Goal: Use online tool/utility: Utilize a website feature to perform a specific function

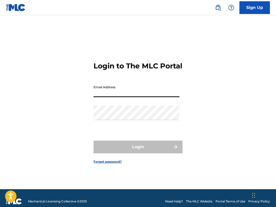
click at [123, 97] on input "Email Address" at bounding box center [136, 90] width 86 height 14
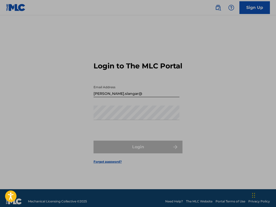
click at [125, 97] on input "[PERSON_NAME].slangar@" at bounding box center [136, 90] width 86 height 14
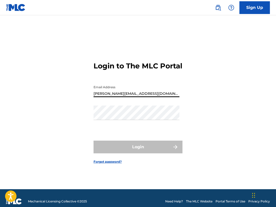
type input "[PERSON_NAME][EMAIL_ADDRESS][DOMAIN_NAME]"
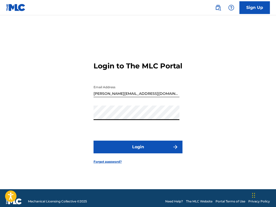
click at [138, 150] on button "Login" at bounding box center [137, 146] width 89 height 13
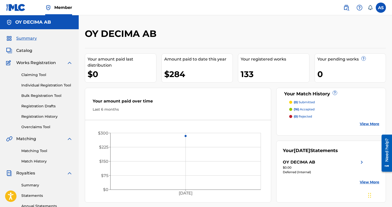
click at [21, 48] on span "Catalog" at bounding box center [24, 50] width 16 height 6
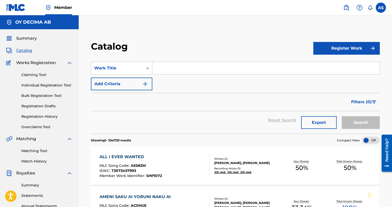
click at [173, 69] on input "Search Form" at bounding box center [265, 68] width 227 height 12
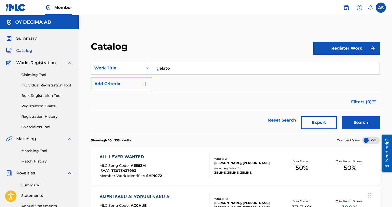
type input "gelato"
click at [275, 119] on button "Search" at bounding box center [361, 122] width 38 height 13
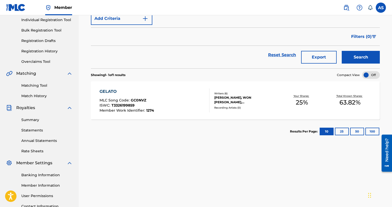
scroll to position [69, 0]
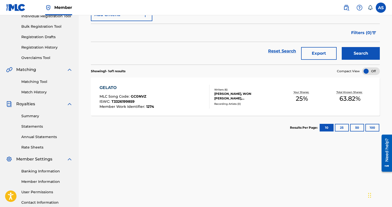
click at [109, 87] on div "GELATO" at bounding box center [127, 88] width 55 height 6
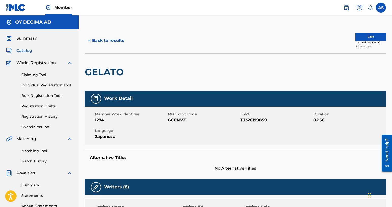
click at [41, 152] on link "Matching Tool" at bounding box center [46, 150] width 51 height 5
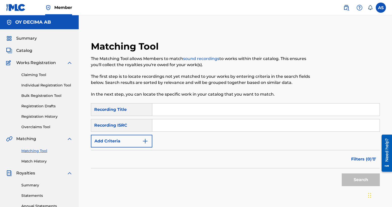
click at [161, 110] on input "Search Form" at bounding box center [265, 109] width 227 height 12
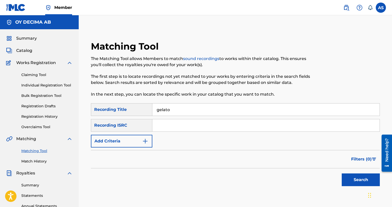
type input "gelato"
click at [158, 126] on input "Search Form" at bounding box center [265, 125] width 227 height 12
click at [275, 182] on button "Search" at bounding box center [361, 179] width 38 height 13
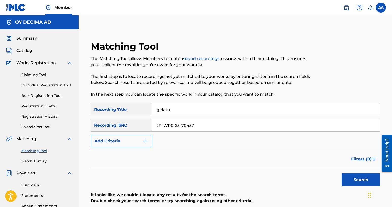
click at [163, 124] on input "JP-WP0-25-70457" at bounding box center [265, 125] width 227 height 12
click at [174, 125] on input "JPWP0-25-70457" at bounding box center [265, 125] width 227 height 12
click at [179, 125] on input "JPWP025-70457" at bounding box center [265, 125] width 227 height 12
type input "JPWP02570457"
click at [275, 178] on button "Search" at bounding box center [361, 179] width 38 height 13
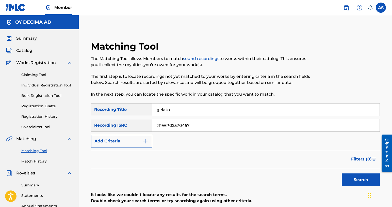
drag, startPoint x: 176, startPoint y: 111, endPoint x: 100, endPoint y: 102, distance: 76.1
click at [100, 102] on div "Matching Tool The Matching Tool allows Members to match sound recordings to wor…" at bounding box center [235, 153] width 289 height 225
click at [275, 178] on button "Search" at bounding box center [361, 179] width 38 height 13
click at [275, 97] on div "Matching Tool The Matching Tool allows Members to match sound recordings to wor…" at bounding box center [202, 72] width 222 height 62
click at [135, 109] on div "Recording Title" at bounding box center [121, 109] width 61 height 13
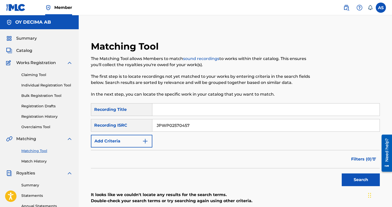
click at [146, 112] on div "Recording Title" at bounding box center [121, 109] width 61 height 13
click at [140, 129] on div "Recording ISRC" at bounding box center [121, 125] width 61 height 13
drag, startPoint x: 205, startPoint y: 126, endPoint x: 115, endPoint y: 125, distance: 90.6
click at [115, 125] on div "SearchWithCriteriaf3af5362-352e-4228-8637-d5ae4292d5bd Recording ISRC JPWP02570…" at bounding box center [235, 125] width 289 height 13
click at [144, 142] on img "Search Form" at bounding box center [145, 141] width 6 height 6
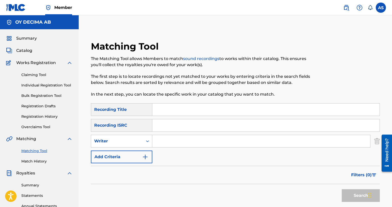
click at [170, 143] on input "Search Form" at bounding box center [261, 141] width 218 height 12
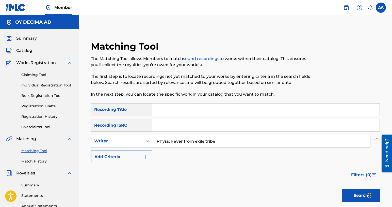
type input "Physic Fever from exile tribe"
click at [275, 189] on button "Search" at bounding box center [361, 195] width 38 height 13
click at [144, 142] on div "Search Form" at bounding box center [147, 140] width 9 height 9
click at [124, 155] on div "Recording Artist" at bounding box center [121, 153] width 61 height 13
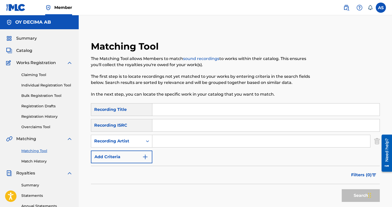
click at [166, 141] on input "Search Form" at bounding box center [261, 141] width 218 height 12
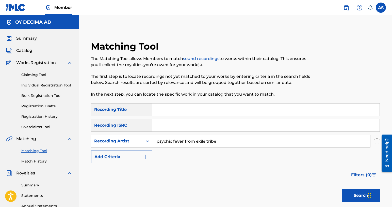
type input "psychic fever from exile tribe"
click at [275, 189] on button "Search" at bounding box center [361, 195] width 38 height 13
click at [275, 192] on button "Search" at bounding box center [361, 195] width 38 height 13
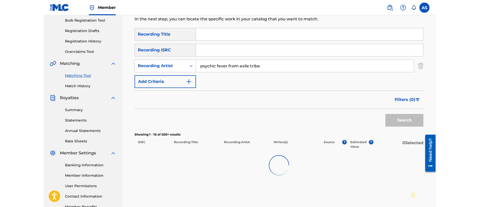
scroll to position [108, 0]
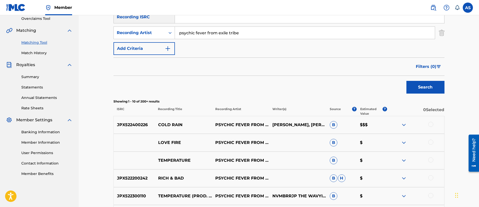
click at [275, 123] on img at bounding box center [404, 125] width 6 height 6
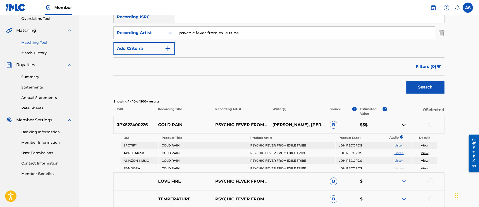
click at [210, 66] on div "Filters ( 0 )" at bounding box center [278, 66] width 331 height 18
click at [275, 125] on img at bounding box center [404, 125] width 6 height 6
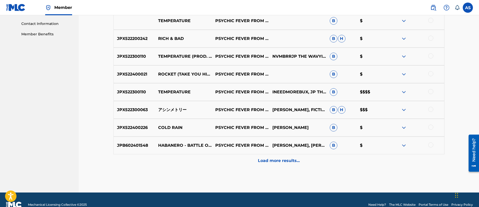
scroll to position [257, 0]
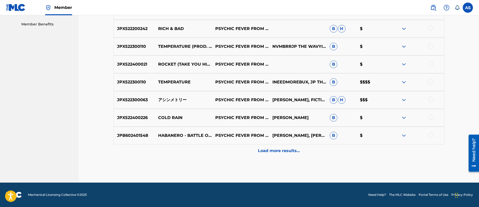
click at [266, 150] on p "Load more results..." at bounding box center [279, 150] width 42 height 6
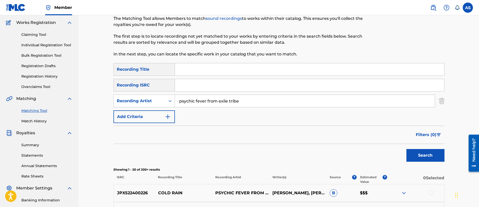
scroll to position [39, 0]
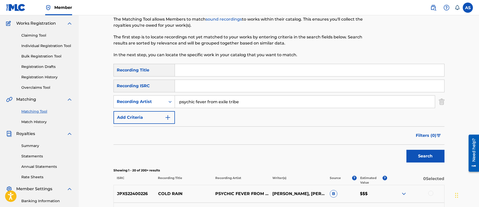
click at [193, 71] on input "Search Form" at bounding box center [309, 70] width 269 height 12
click at [275, 157] on button "Search" at bounding box center [425, 156] width 38 height 13
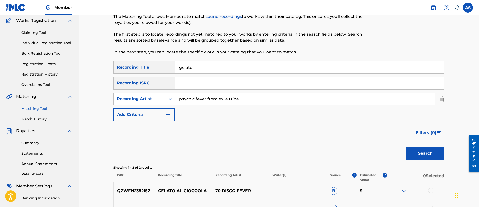
scroll to position [0, 0]
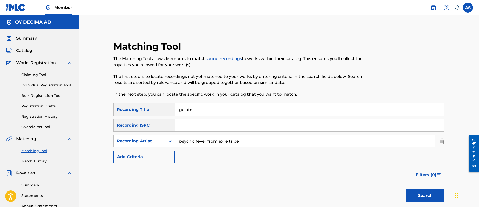
click at [231, 44] on div "Matching Tool The Matching Tool allows Members to match sound recordings to wor…" at bounding box center [240, 72] width 255 height 62
drag, startPoint x: 204, startPoint y: 111, endPoint x: 128, endPoint y: 103, distance: 76.9
click at [133, 104] on div "SearchWithCriteria5acee3b7-65a0-4f0c-90ad-46fd884e00fb Recording Title gelato" at bounding box center [278, 109] width 331 height 13
type input "psychic file III"
click at [275, 195] on button "Search" at bounding box center [425, 195] width 38 height 13
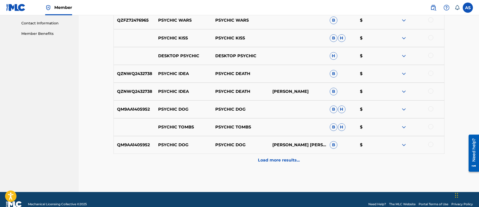
scroll to position [257, 0]
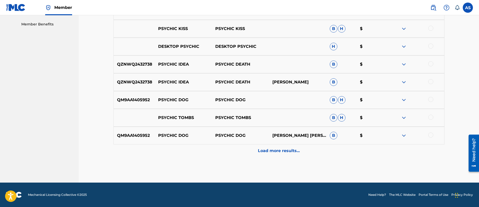
click at [275, 152] on p "Load more results..." at bounding box center [279, 150] width 42 height 6
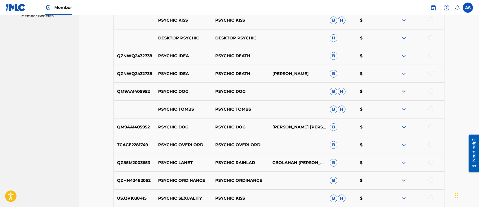
scroll to position [0, 0]
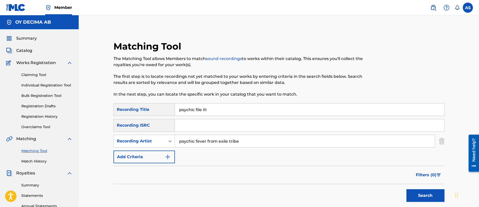
click at [204, 44] on div "Matching Tool The Matching Tool allows Members to match sound recordings to wor…" at bounding box center [240, 72] width 255 height 62
